Goal: Find specific page/section: Find specific page/section

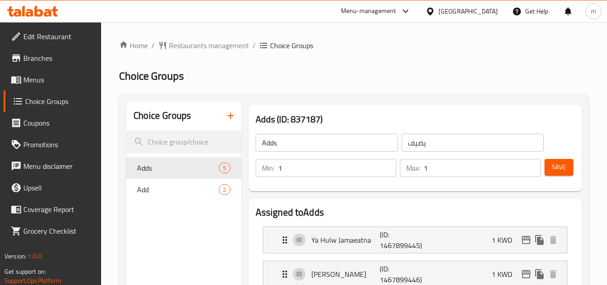
click at [44, 16] on icon at bounding box center [32, 11] width 51 height 11
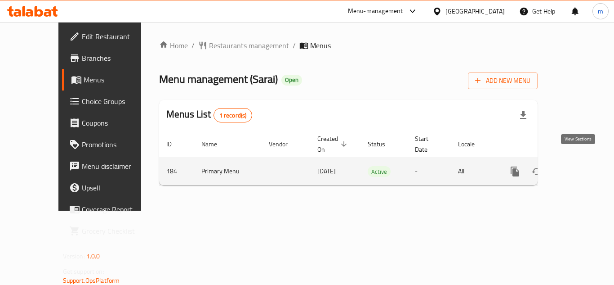
click at [581, 166] on icon "enhanced table" at bounding box center [580, 171] width 11 height 11
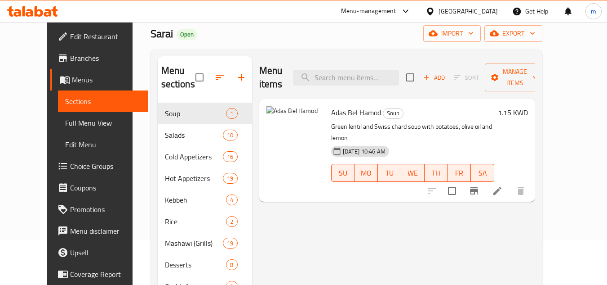
scroll to position [45, 0]
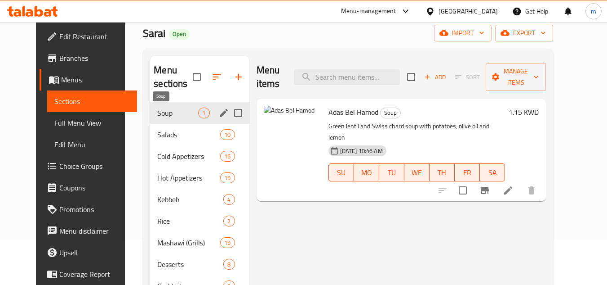
click at [170, 113] on span "Soup" at bounding box center [177, 112] width 41 height 11
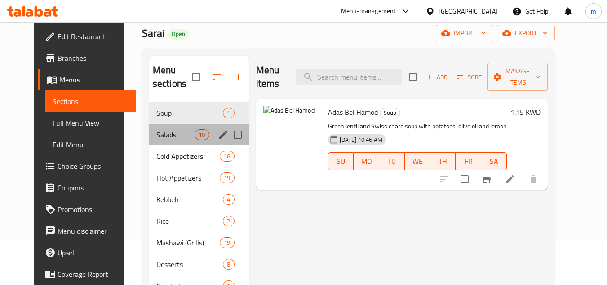
click at [154, 126] on div "Salads 10" at bounding box center [199, 135] width 100 height 22
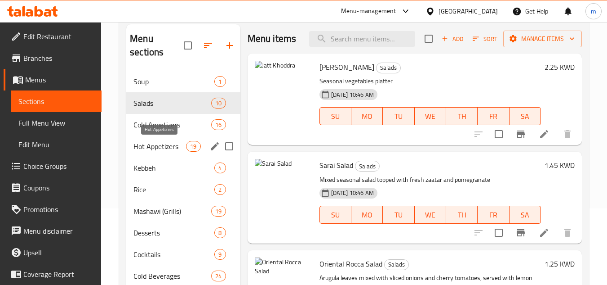
scroll to position [90, 0]
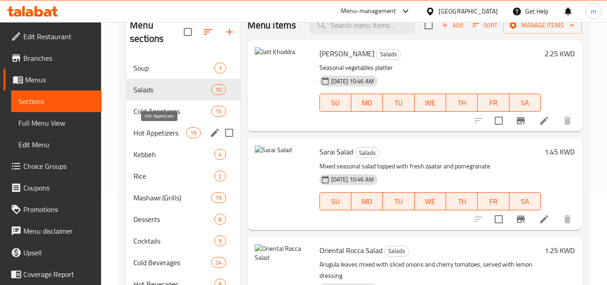
click at [153, 129] on span "Hot Appetizers" at bounding box center [160, 132] width 53 height 11
